Goal: Find specific page/section: Find specific page/section

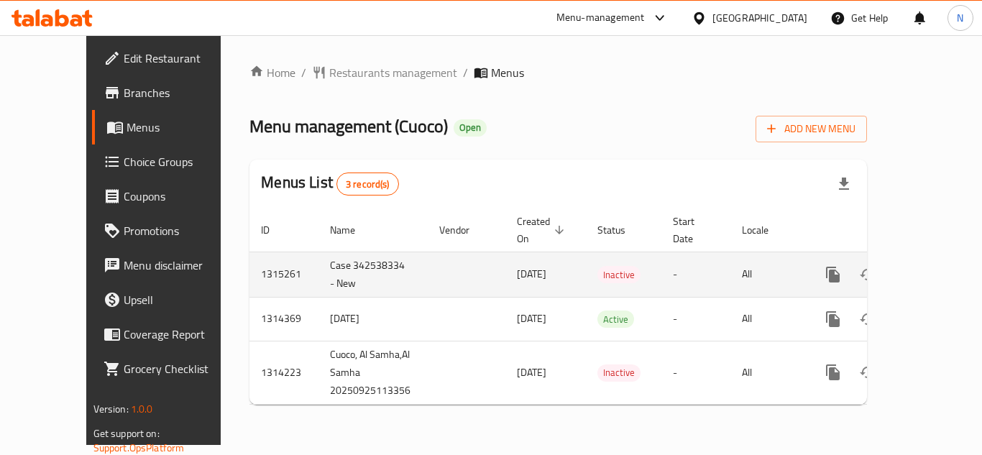
click at [249, 265] on td "1315261" at bounding box center [283, 274] width 69 height 45
click at [249, 260] on td "1315261" at bounding box center [283, 274] width 69 height 45
copy td "1315261"
click at [929, 266] on icon "enhanced table" at bounding box center [936, 274] width 17 height 17
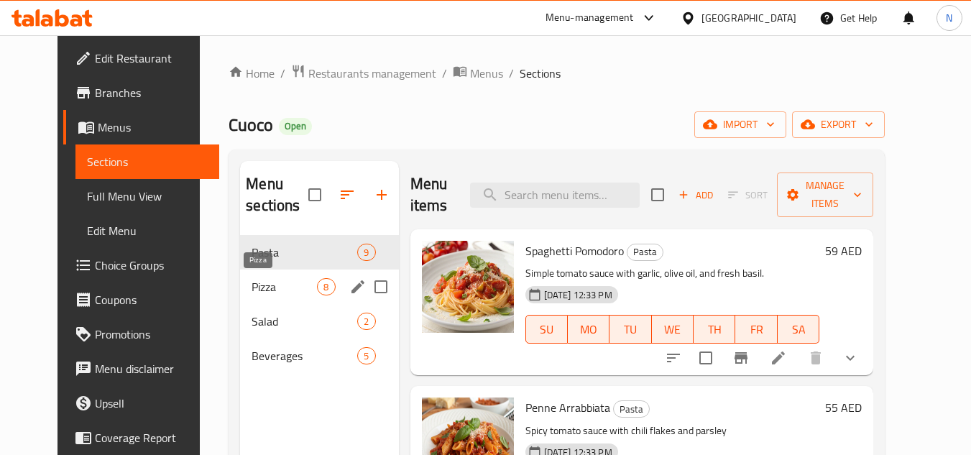
click at [261, 285] on span "Pizza" at bounding box center [284, 286] width 65 height 17
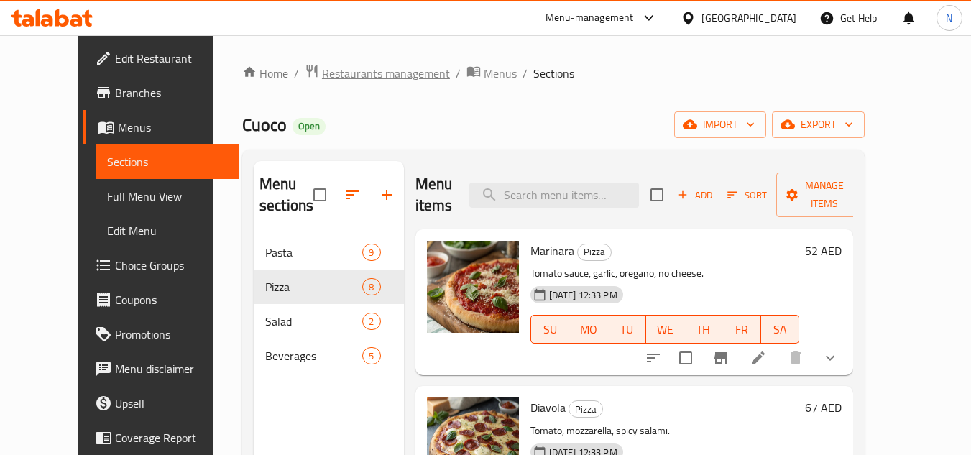
click at [331, 74] on span "Restaurants management" at bounding box center [386, 73] width 128 height 17
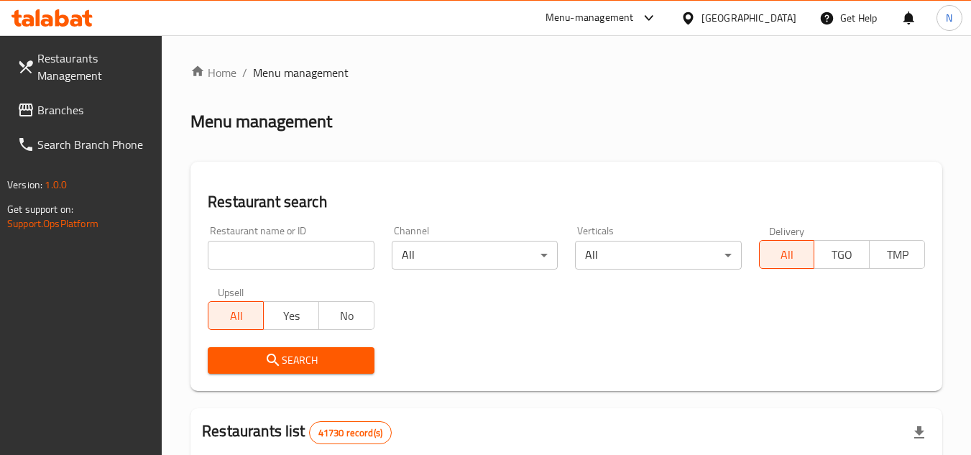
click at [284, 257] on input "search" at bounding box center [291, 255] width 166 height 29
paste input "700322"
type input "700322"
drag, startPoint x: 319, startPoint y: 362, endPoint x: 329, endPoint y: 361, distance: 9.5
click at [320, 362] on span "Search" at bounding box center [290, 361] width 143 height 18
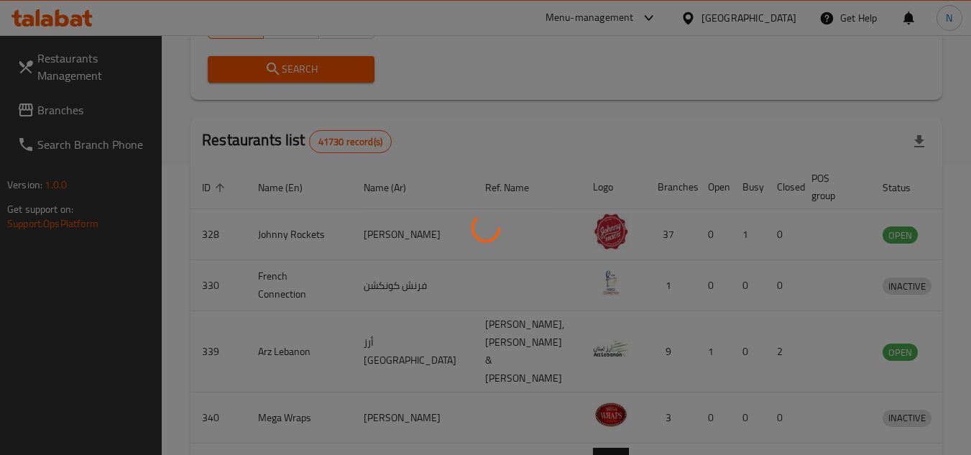
scroll to position [132, 0]
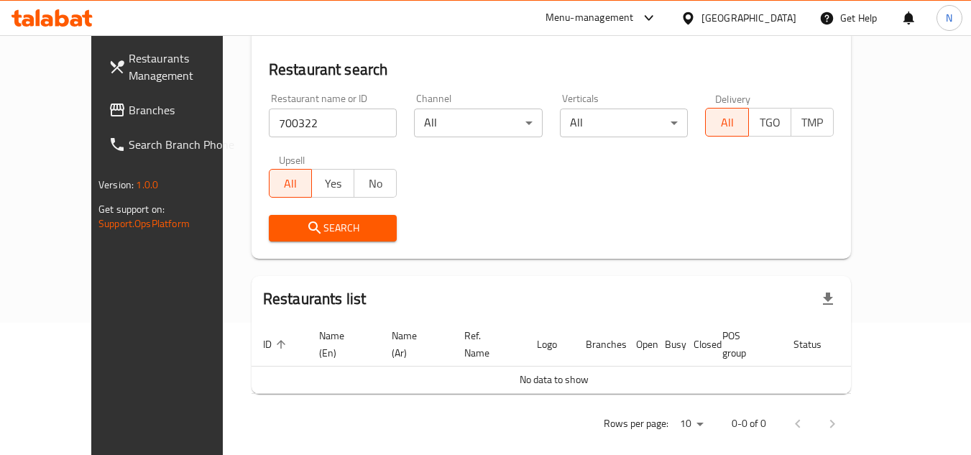
click at [129, 109] on span "Branches" at bounding box center [186, 109] width 114 height 17
